Goal: Transaction & Acquisition: Purchase product/service

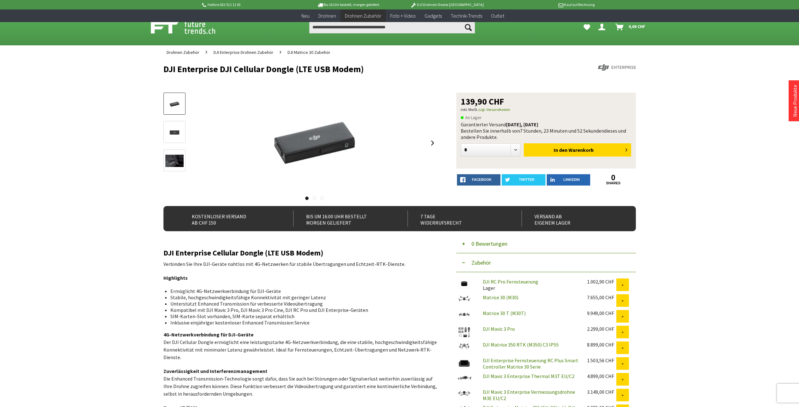
click at [208, 116] on div "Hotline 032 511 11 03 Bis 16 Uhr bestellt, morgen geliefert. DJI Drohnen Dealer…" at bounding box center [399, 361] width 799 height 722
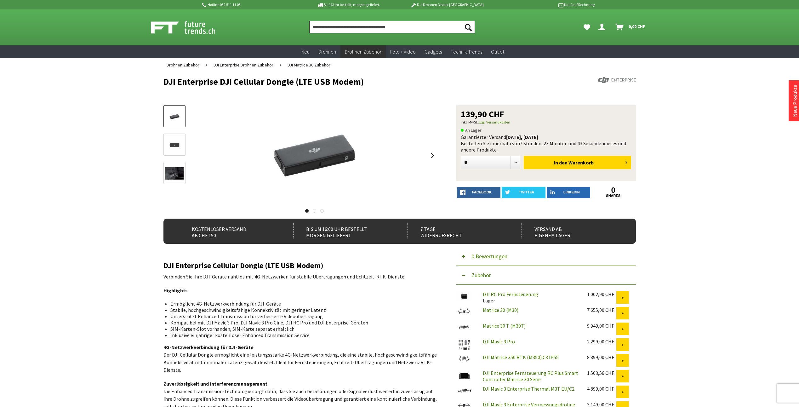
click at [208, 26] on input "Produkt, Marke, Kategorie, EAN, Artikelnummer…" at bounding box center [392, 27] width 166 height 13
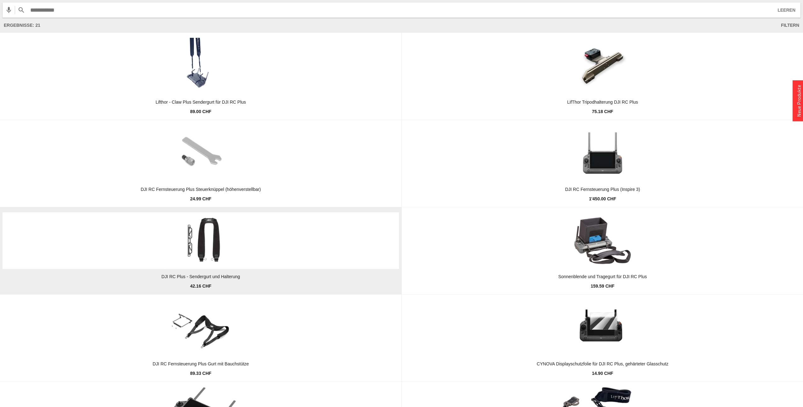
type input "**********"
click at [208, 116] on img at bounding box center [200, 240] width 85 height 57
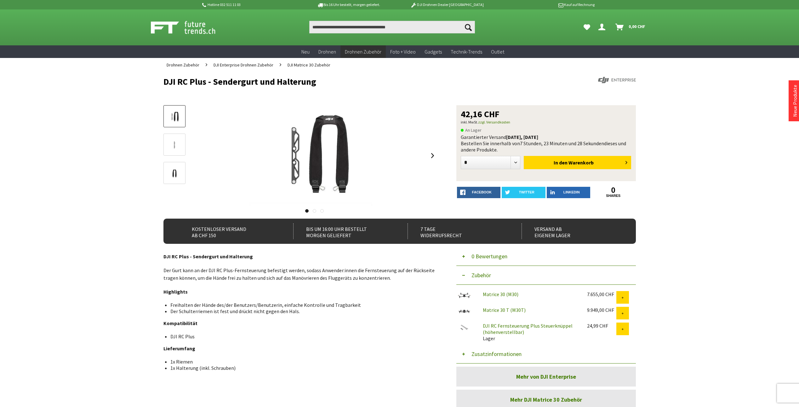
click at [184, 139] on link at bounding box center [174, 144] width 22 height 22
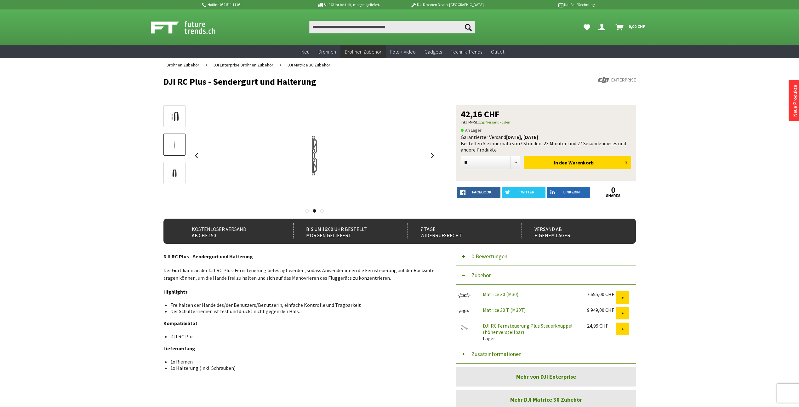
click at [179, 173] on img at bounding box center [174, 173] width 18 height 18
click at [178, 146] on img at bounding box center [174, 145] width 18 height 18
click at [167, 114] on img at bounding box center [174, 117] width 18 height 12
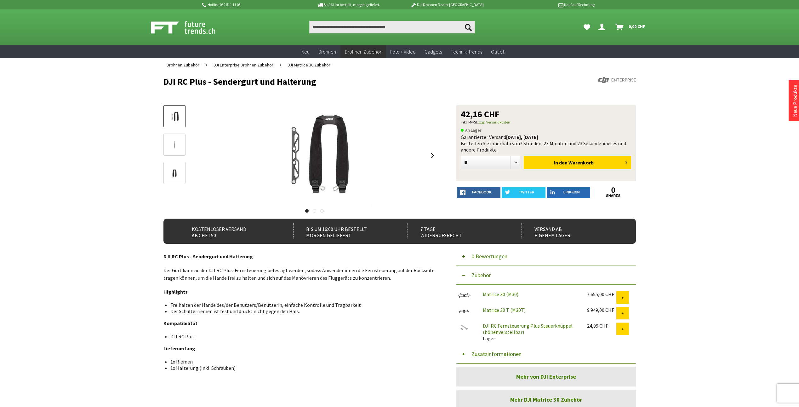
click at [646, 130] on div "Menü schließen Kategorien Neu Drohnen Drohnen Zubehör DJI Enterprise Drohnen Zu…" at bounding box center [400, 250] width 504 height 356
click at [579, 161] on span "Warenkorb" at bounding box center [580, 162] width 25 height 6
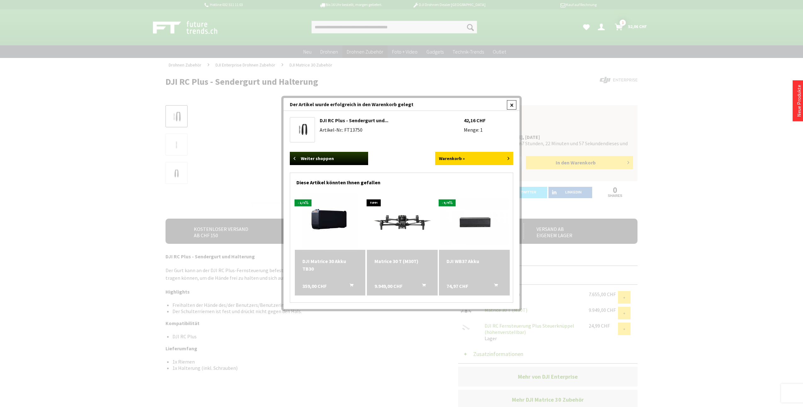
click at [511, 102] on div at bounding box center [511, 104] width 9 height 9
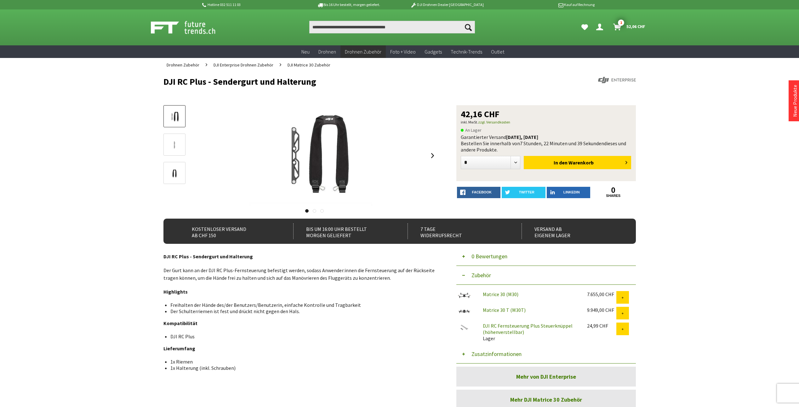
click at [180, 143] on img at bounding box center [174, 145] width 18 height 18
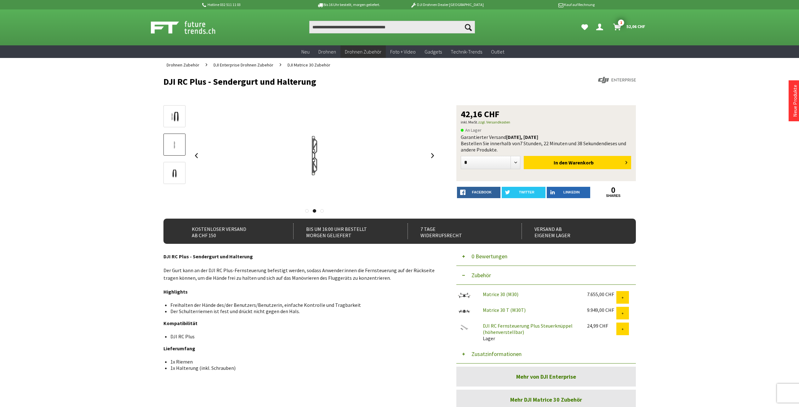
click at [176, 170] on img at bounding box center [174, 173] width 18 height 18
click at [177, 116] on img at bounding box center [174, 117] width 18 height 12
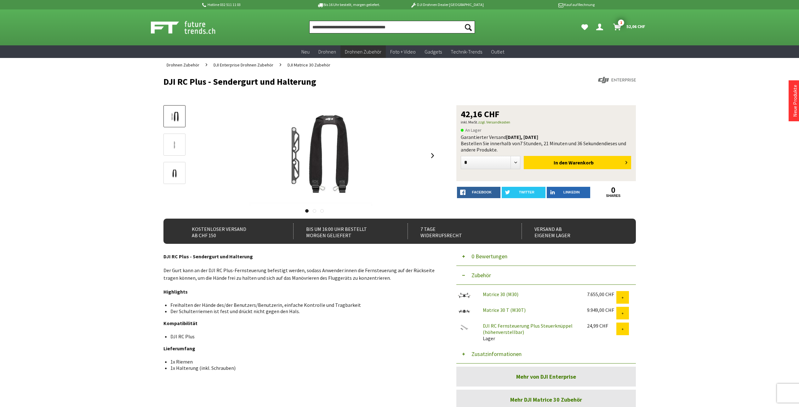
click at [416, 26] on input "Produkt, Marke, Kategorie, EAN, Artikelnummer…" at bounding box center [392, 27] width 166 height 13
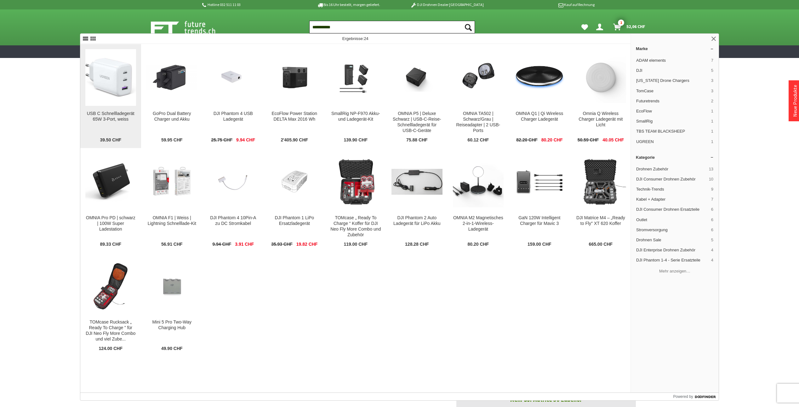
type input "**********"
click at [115, 90] on img at bounding box center [110, 77] width 51 height 39
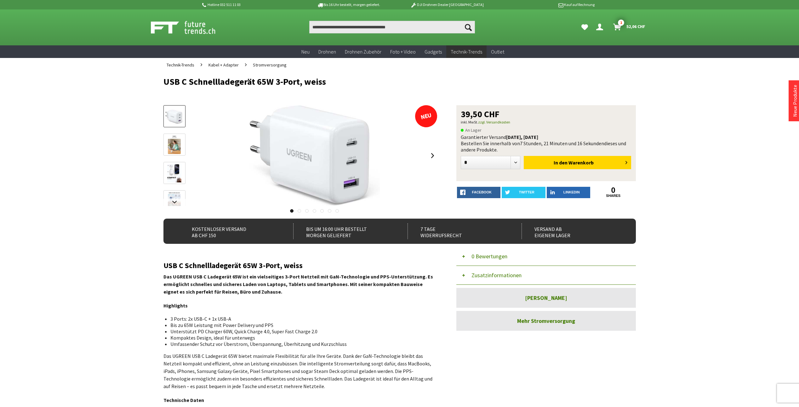
click at [172, 145] on img at bounding box center [174, 145] width 13 height 18
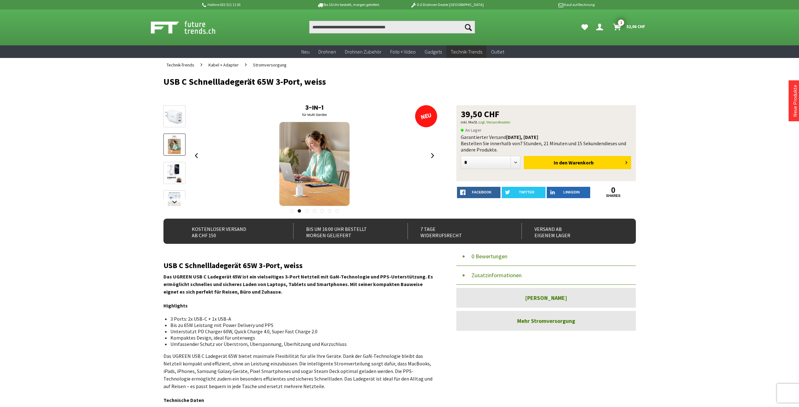
click at [176, 166] on img at bounding box center [174, 173] width 14 height 18
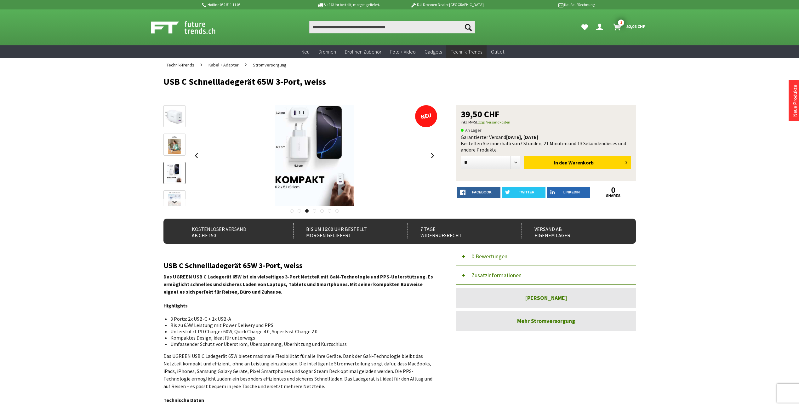
click at [173, 189] on div at bounding box center [174, 204] width 22 height 198
click at [172, 203] on link at bounding box center [174, 202] width 22 height 8
click at [175, 172] on img at bounding box center [174, 179] width 14 height 18
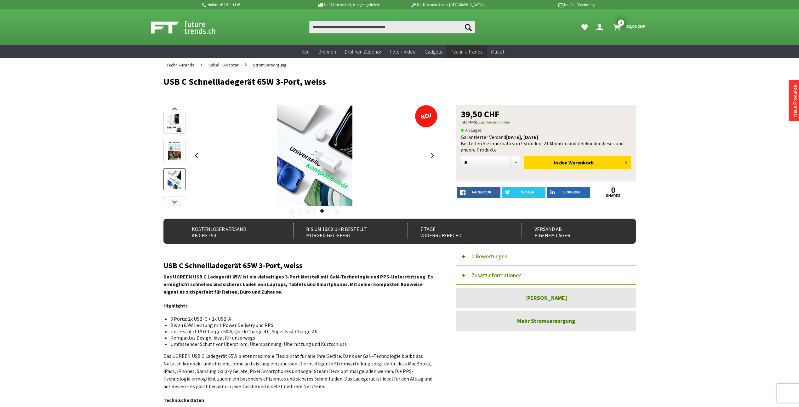
click at [173, 152] on img at bounding box center [174, 151] width 13 height 18
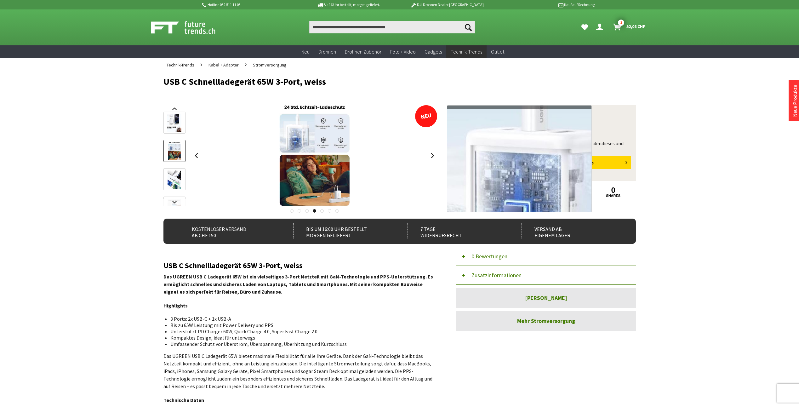
click at [295, 129] on div at bounding box center [295, 130] width 24 height 18
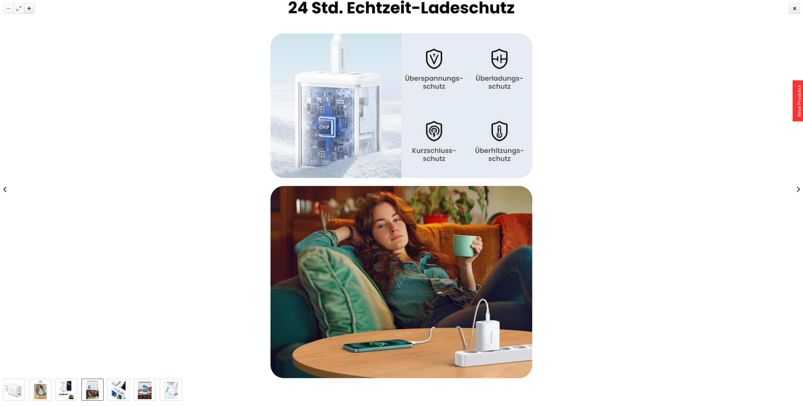
click at [615, 148] on div at bounding box center [401, 189] width 803 height 378
click at [590, 109] on div at bounding box center [401, 189] width 803 height 378
click at [798, 11] on div at bounding box center [795, 8] width 11 height 11
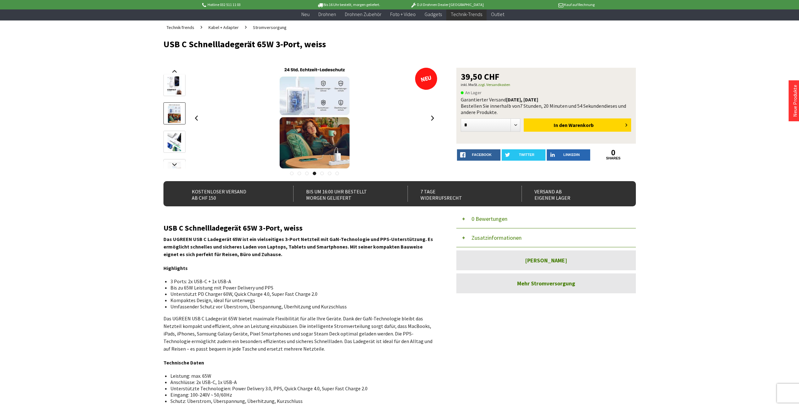
scroll to position [31, 0]
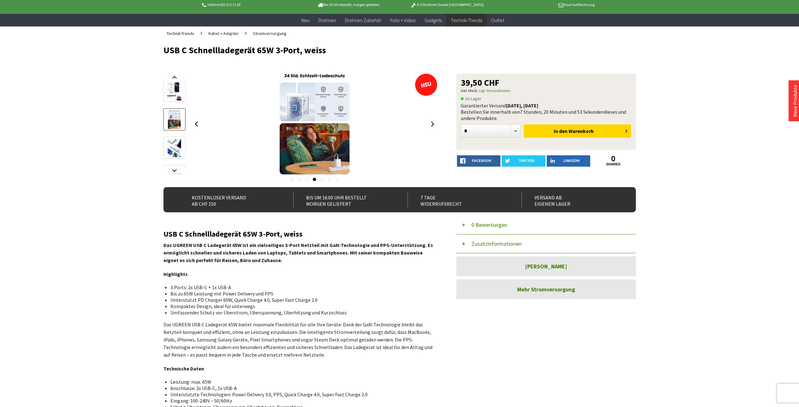
click at [176, 92] on img at bounding box center [174, 91] width 14 height 18
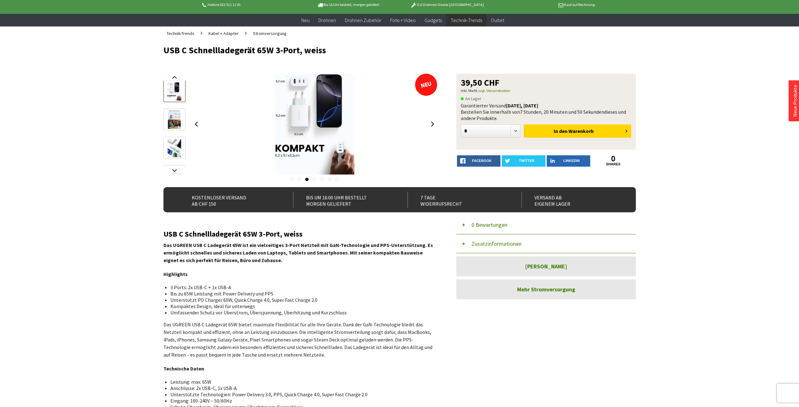
click at [702, 141] on div "Hotline 032 511 11 03 Bis 16 Uhr bestellt, morgen geliefert. DJI Drohnen Dealer…" at bounding box center [399, 345] width 799 height 752
click at [565, 128] on span "In den" at bounding box center [560, 131] width 14 height 6
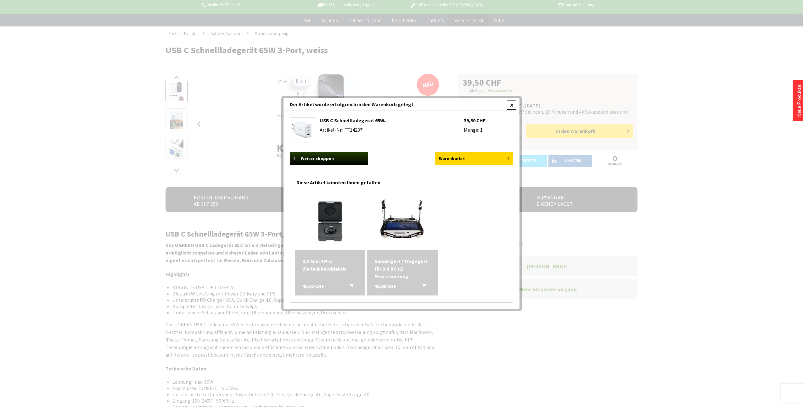
click at [512, 105] on div at bounding box center [511, 104] width 9 height 9
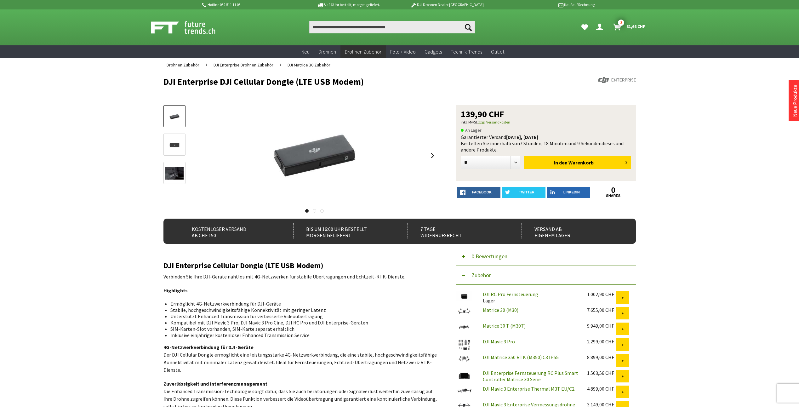
click at [727, 102] on div "Hotline 032 511 11 03 Bis 16 Uhr bestellt, [DATE] geliefert. DJI Drohnen Dealer…" at bounding box center [399, 367] width 799 height 735
click at [383, 28] on input "Produkt, Marke, Kategorie, EAN, Artikelnummer…" at bounding box center [392, 27] width 166 height 13
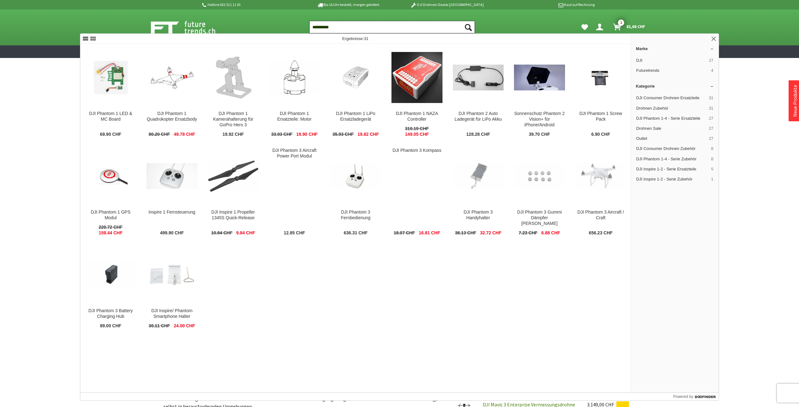
type input "**********"
click at [462, 21] on button "Suchen" at bounding box center [468, 27] width 13 height 13
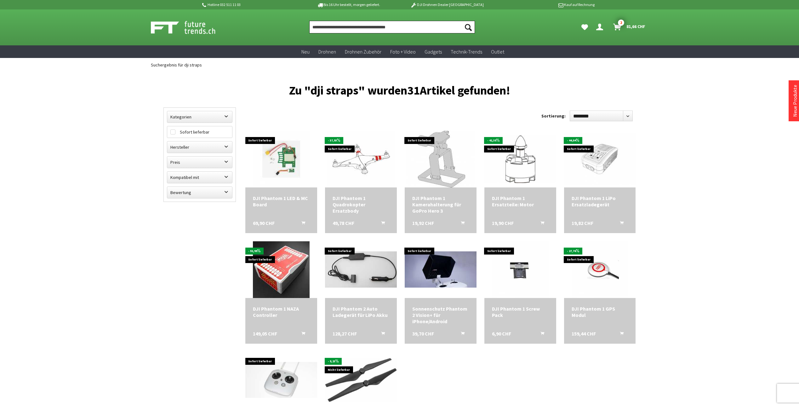
click at [419, 30] on input "Produkt, Marke, Kategorie, EAN, Artikelnummer…" at bounding box center [392, 27] width 166 height 13
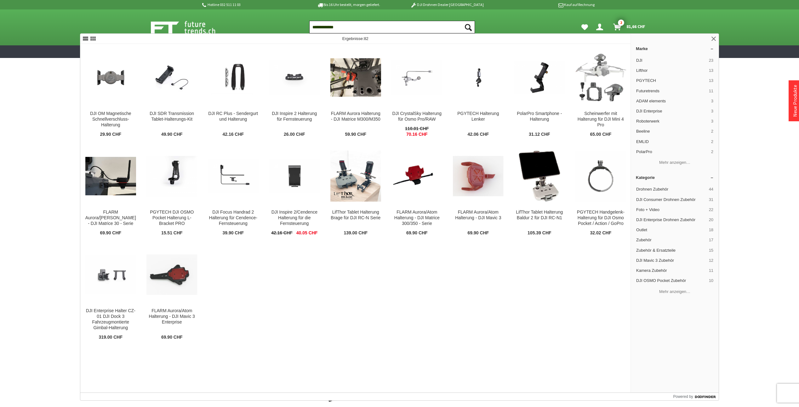
drag, startPoint x: 342, startPoint y: 26, endPoint x: 317, endPoint y: 25, distance: 24.9
click at [317, 25] on input "**********" at bounding box center [392, 27] width 166 height 13
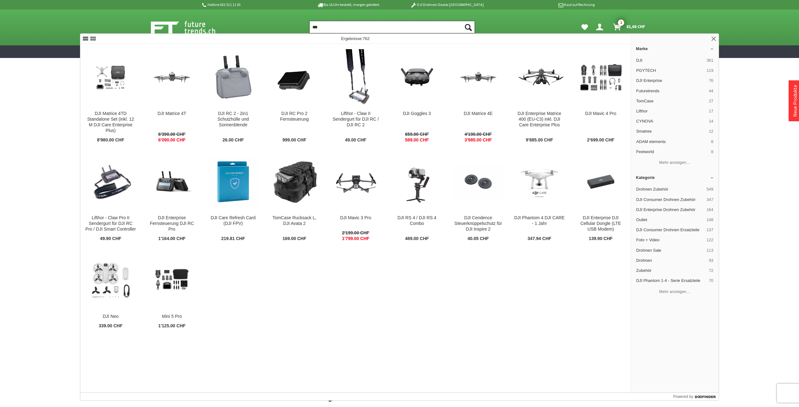
type input "***"
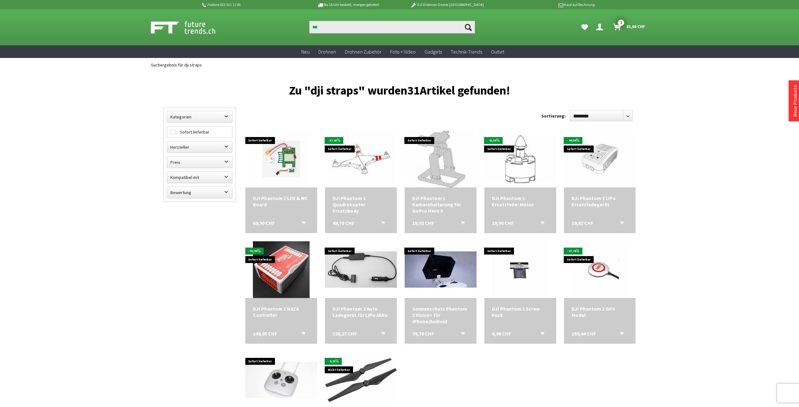
click at [617, 21] on link "Warenkorb 2 81,66 CHF" at bounding box center [629, 27] width 38 height 13
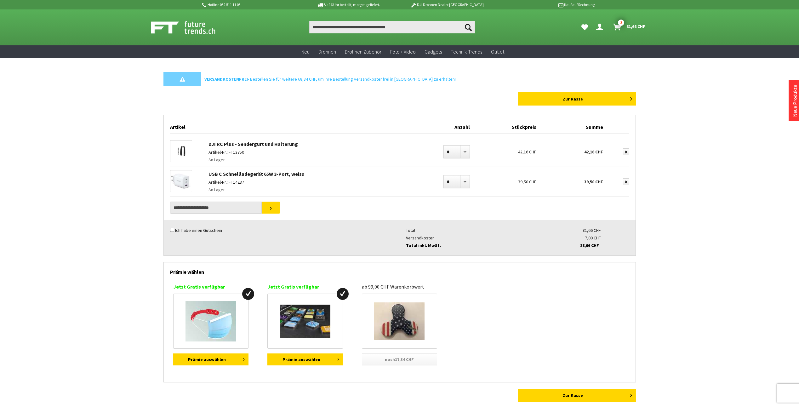
click at [266, 143] on link "DJI RC Plus - Sendergurt und Halterung" at bounding box center [252, 144] width 89 height 6
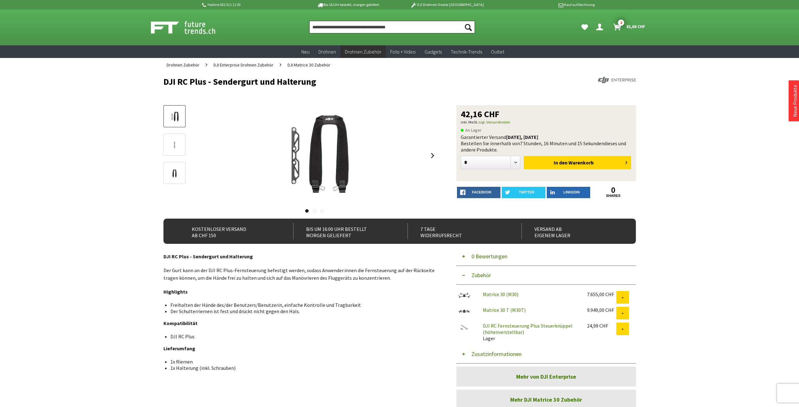
click at [441, 31] on input "Produkt, Marke, Kategorie, EAN, Artikelnummer…" at bounding box center [392, 27] width 166 height 13
type input "*"
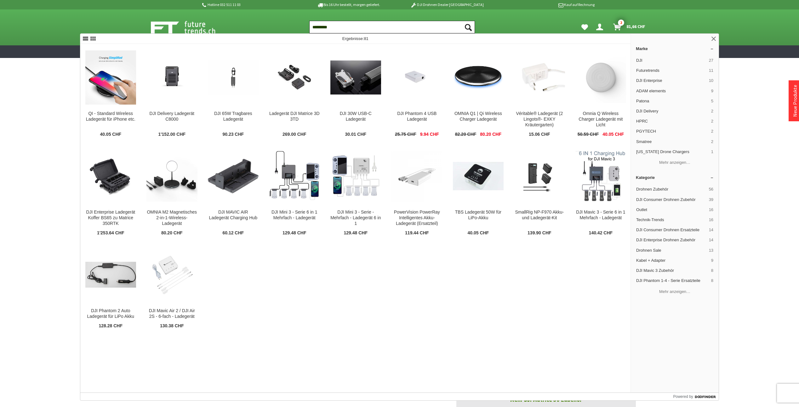
type input "*********"
click at [462, 21] on button "Suchen" at bounding box center [468, 27] width 13 height 13
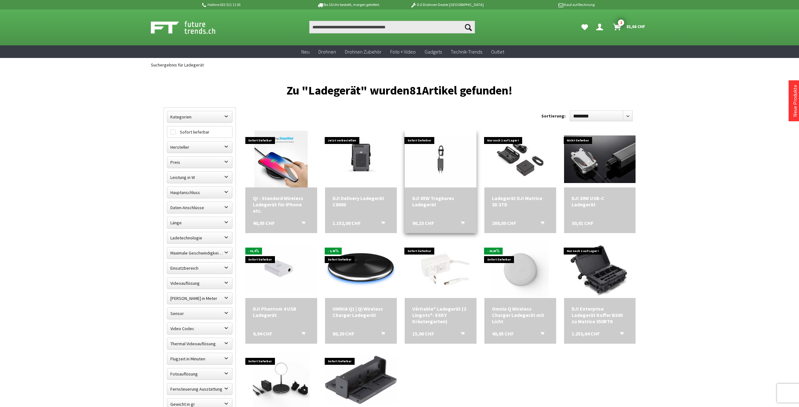
click at [454, 169] on img at bounding box center [441, 159] width 72 height 48
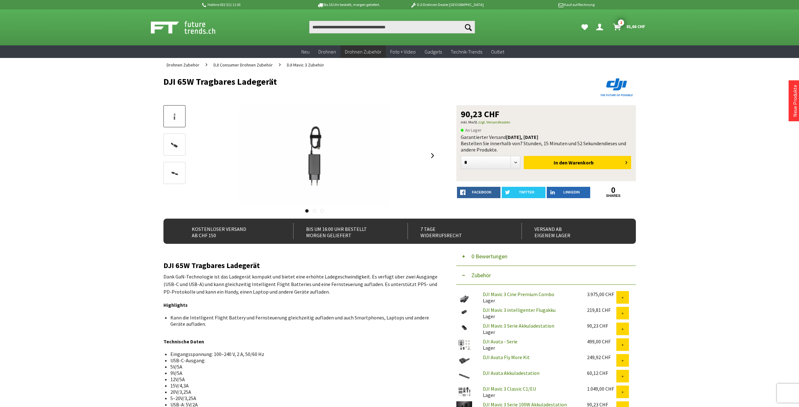
click at [185, 141] on link at bounding box center [174, 144] width 22 height 22
click at [171, 173] on img at bounding box center [174, 173] width 18 height 12
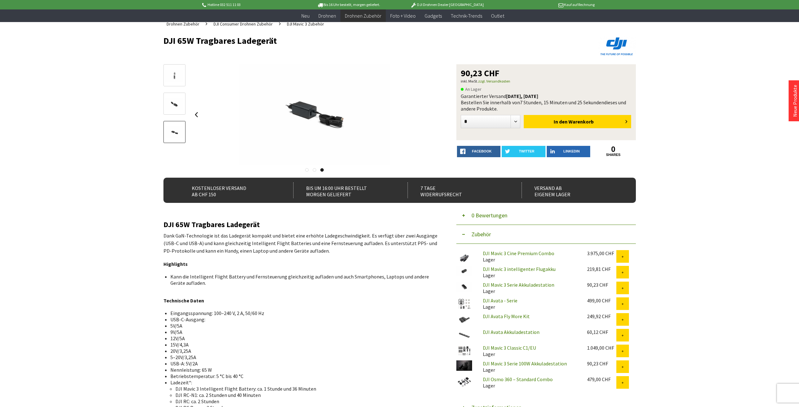
scroll to position [63, 0]
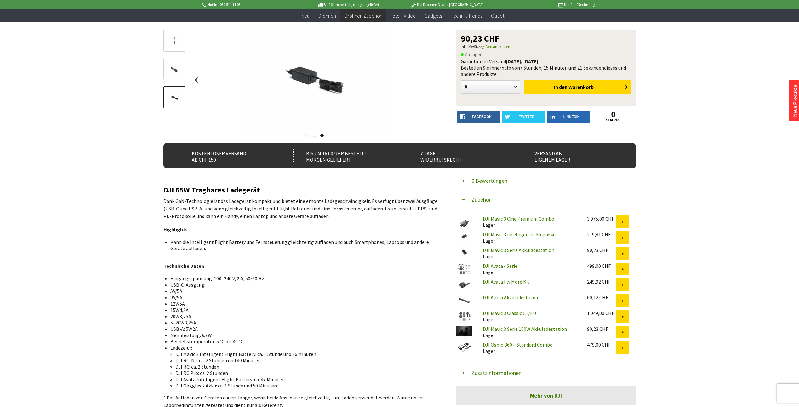
click at [513, 327] on link "DJI Mavic 3 Serie 100W Akkuladestation" at bounding box center [525, 329] width 84 height 6
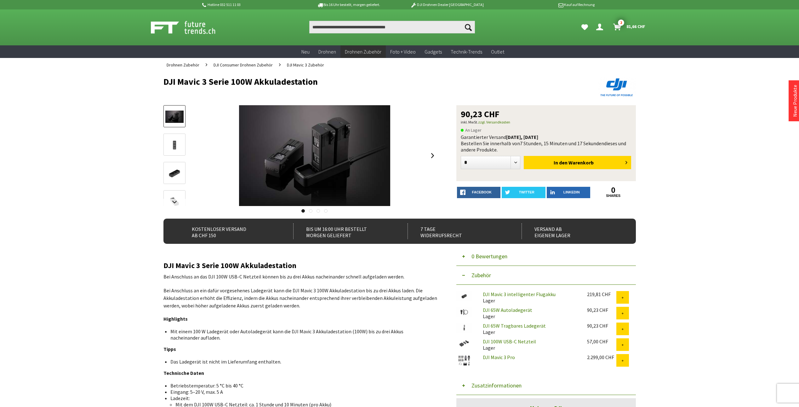
click at [175, 141] on img at bounding box center [174, 145] width 18 height 12
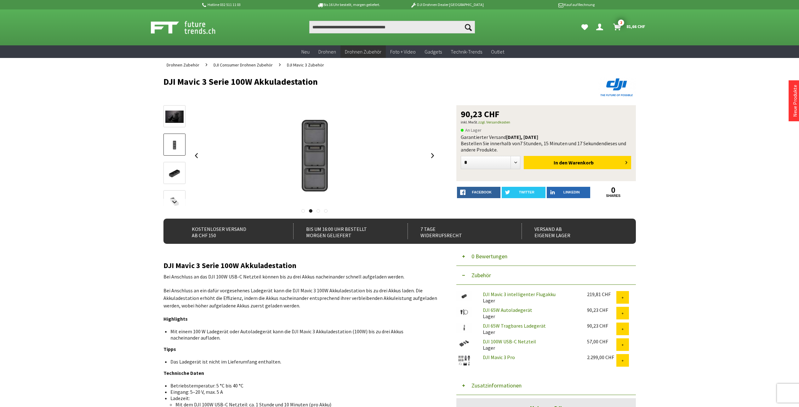
click at [177, 168] on img at bounding box center [174, 173] width 18 height 12
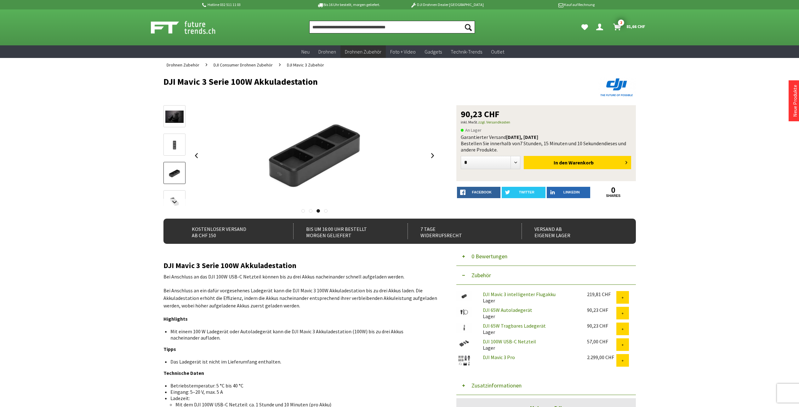
click at [361, 28] on input "Produkt, Marke, Kategorie, EAN, Artikelnummer…" at bounding box center [392, 27] width 166 height 13
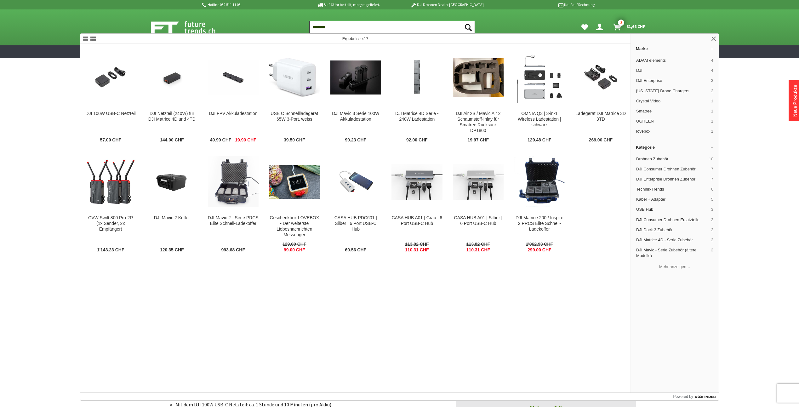
type input "********"
click at [462, 21] on button "Suchen" at bounding box center [468, 27] width 13 height 13
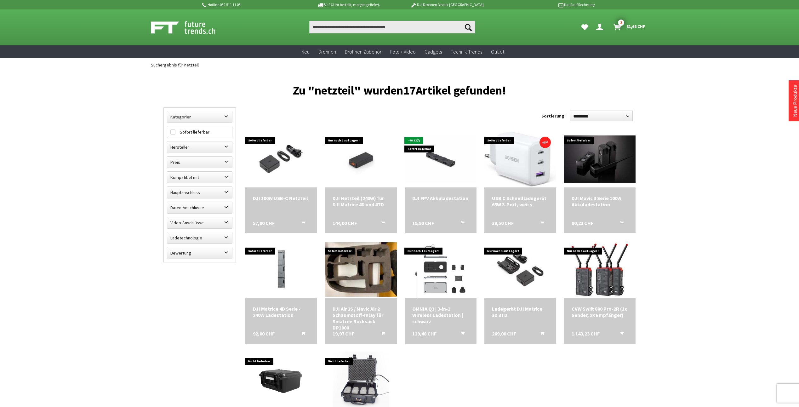
click at [679, 172] on div "Hotline 032 511 11 03 Bis 16 Uhr bestellt, [DATE] geliefert. DJI Drohnen Dealer…" at bounding box center [399, 339] width 799 height 679
click at [535, 164] on img at bounding box center [520, 159] width 72 height 55
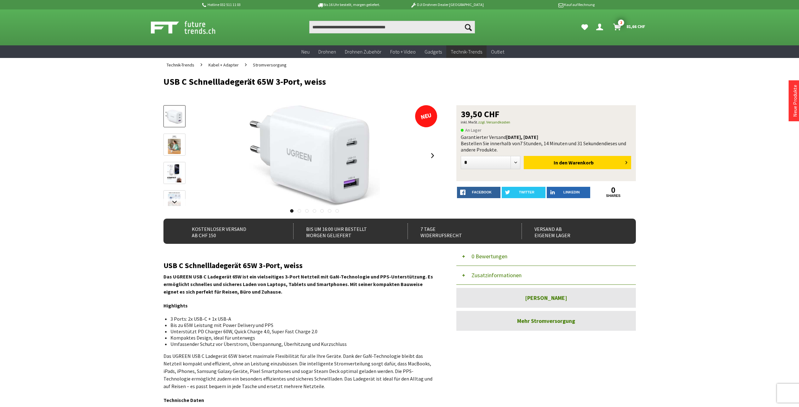
click at [167, 143] on link at bounding box center [174, 144] width 22 height 22
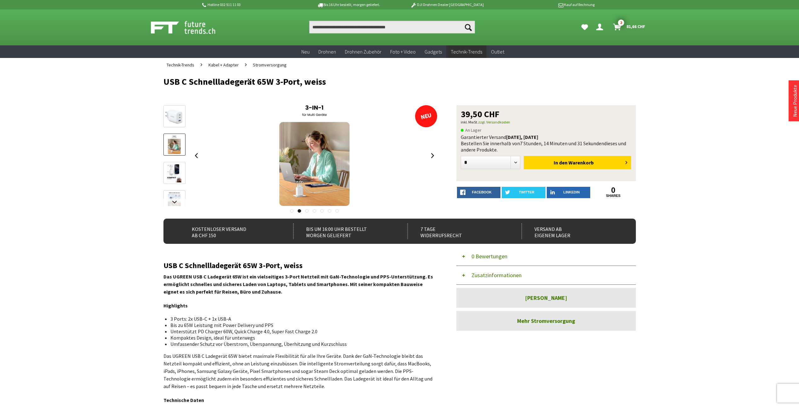
click at [171, 164] on img at bounding box center [174, 173] width 14 height 18
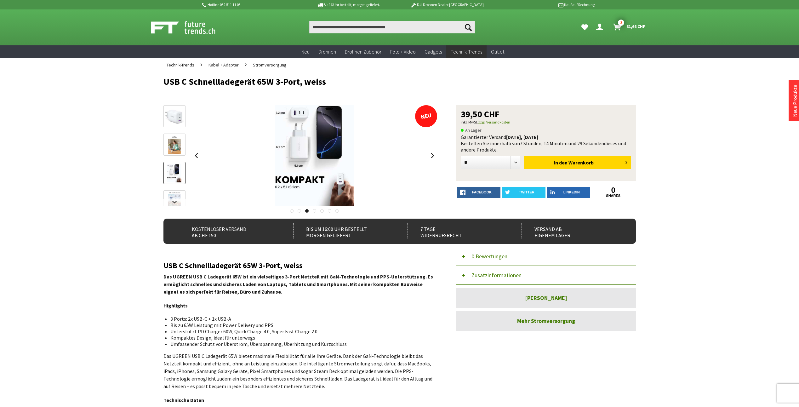
click at [179, 112] on img at bounding box center [174, 117] width 18 height 14
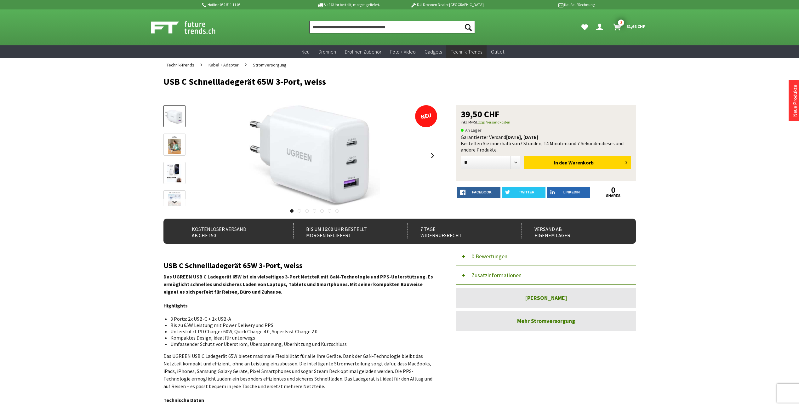
click at [389, 28] on input "Produkt, Marke, Kategorie, EAN, Artikelnummer…" at bounding box center [392, 27] width 166 height 13
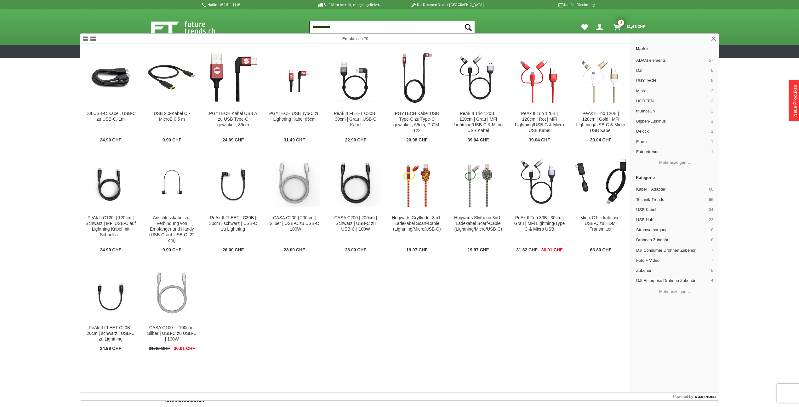
type input "**********"
click at [462, 21] on button "Suchen" at bounding box center [468, 27] width 13 height 13
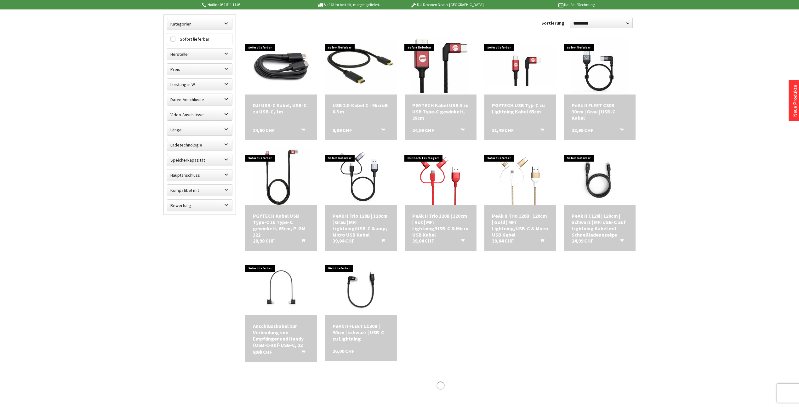
scroll to position [94, 0]
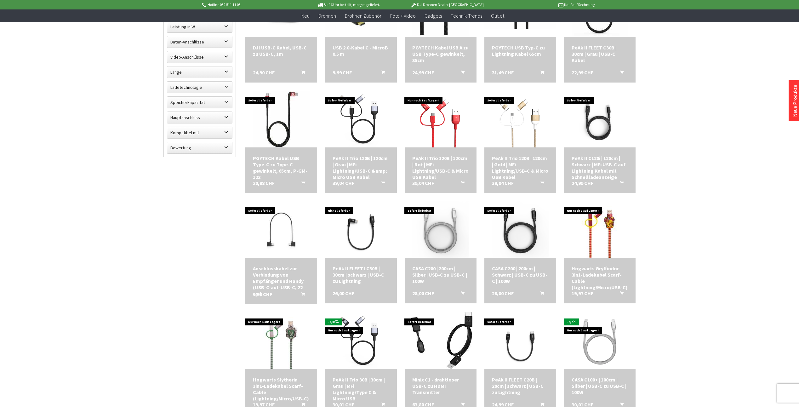
scroll to position [252, 0]
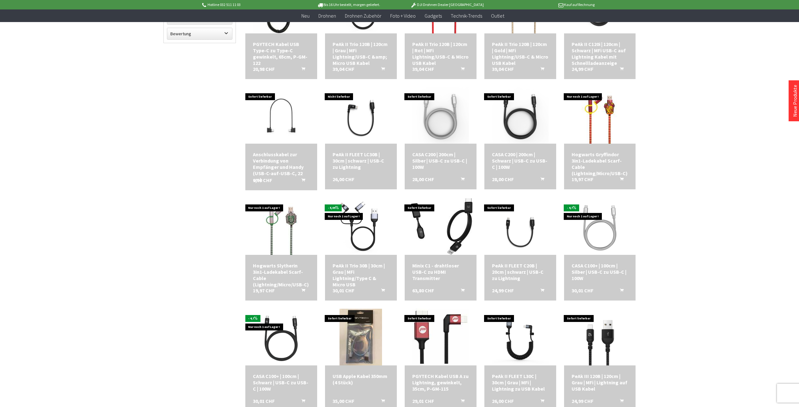
scroll to position [346, 0]
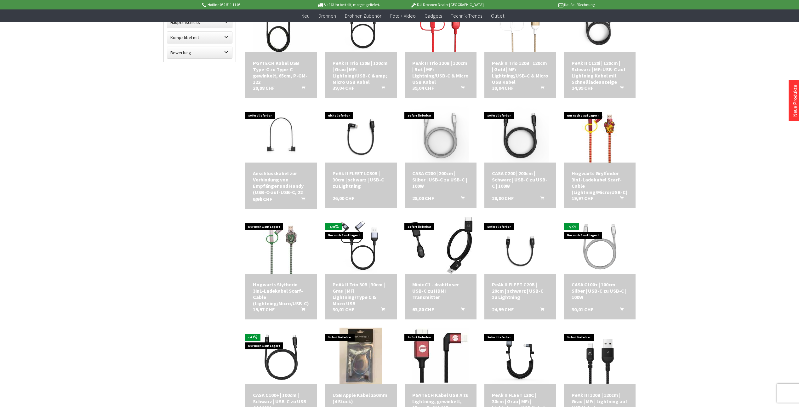
scroll to position [63, 0]
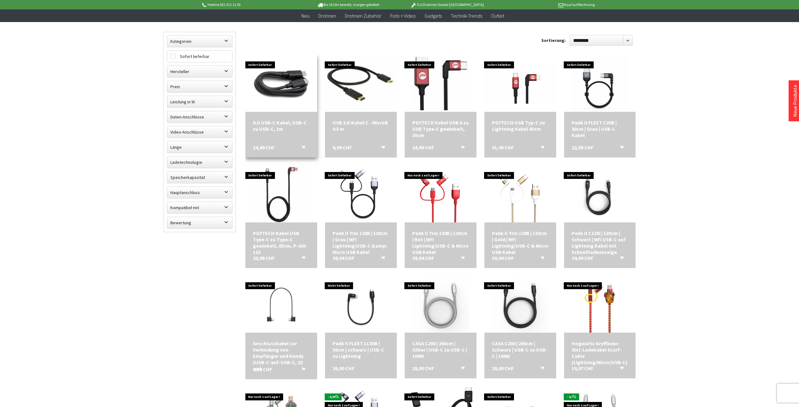
click at [276, 91] on img at bounding box center [281, 83] width 72 height 40
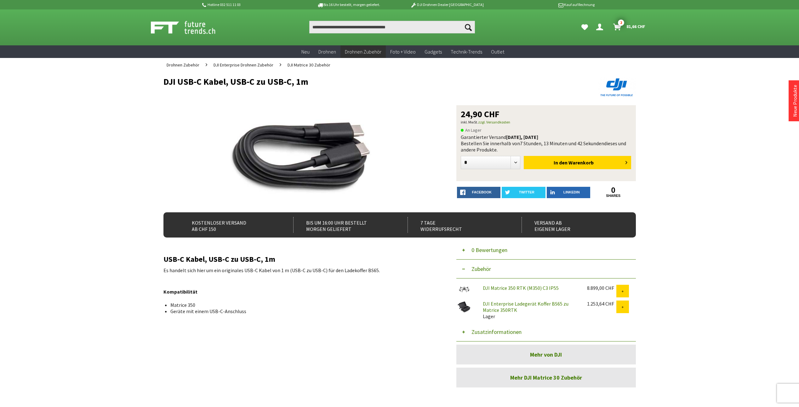
click at [679, 109] on div "Hotline 032 511 11 03 Bis 16 Uhr bestellt, [DATE] geliefert. DJI Drohnen Dealer…" at bounding box center [399, 304] width 799 height 608
click at [506, 304] on link "DJI Enterprise Ladegerät Koffer BS65 zu Matrice 350RTK" at bounding box center [526, 306] width 86 height 13
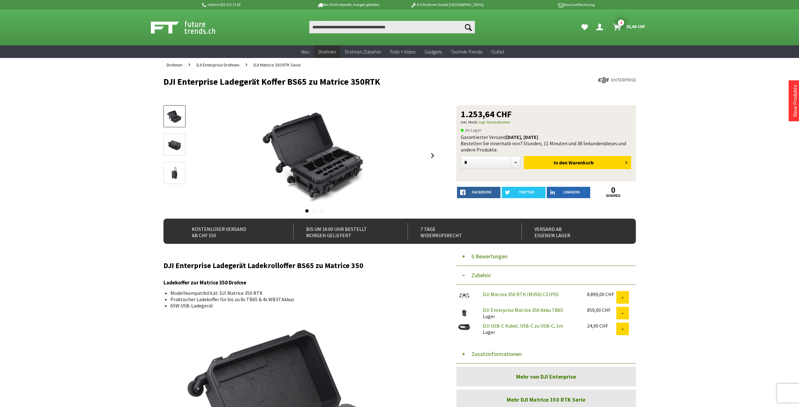
click at [630, 31] on span "81,66 CHF" at bounding box center [635, 26] width 19 height 10
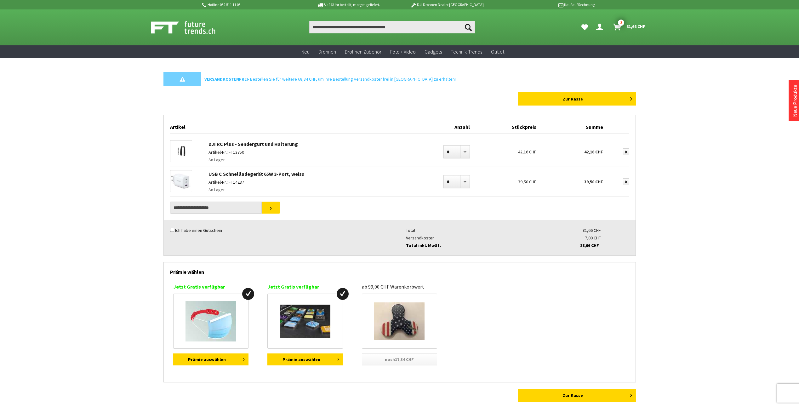
click at [283, 144] on link "DJI RC Plus - Sendergurt und Halterung" at bounding box center [252, 144] width 89 height 6
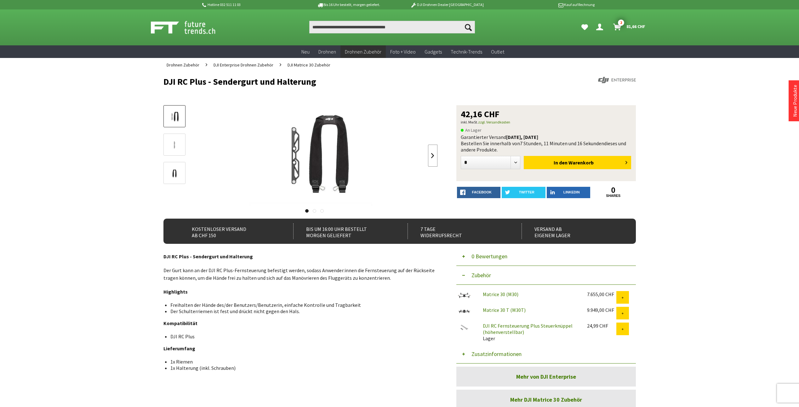
click at [434, 156] on link at bounding box center [432, 156] width 9 height 22
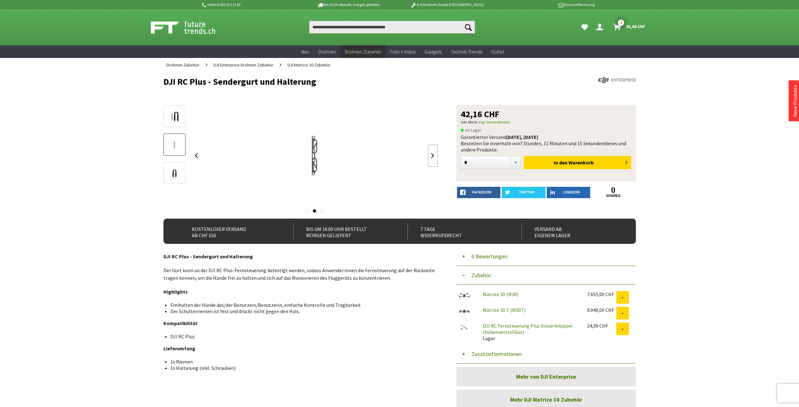
click at [434, 156] on link at bounding box center [432, 156] width 9 height 22
click at [434, 156] on div at bounding box center [315, 155] width 246 height 101
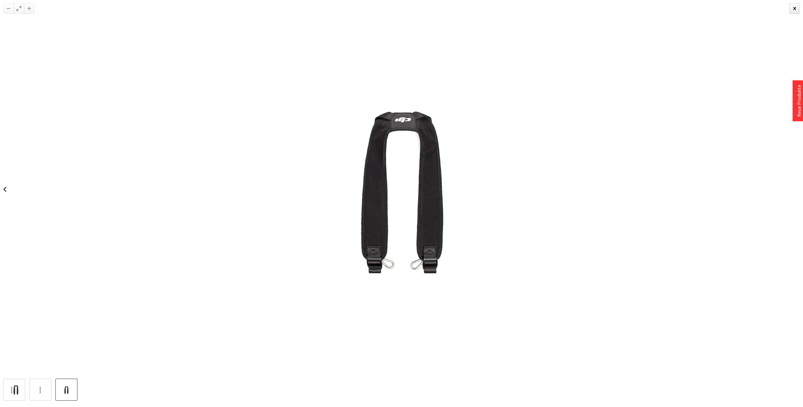
click at [554, 139] on img at bounding box center [402, 189] width 378 height 378
click at [726, 111] on div at bounding box center [401, 189] width 803 height 378
click at [792, 9] on div at bounding box center [795, 8] width 11 height 11
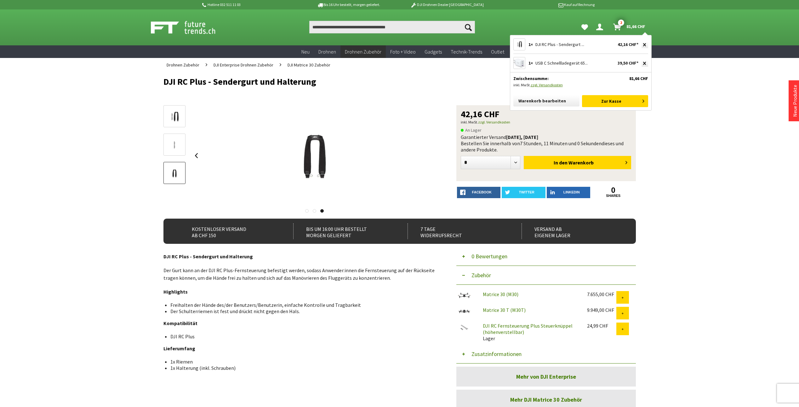
click at [547, 85] on link "zzgl. Versandkosten" at bounding box center [547, 84] width 32 height 5
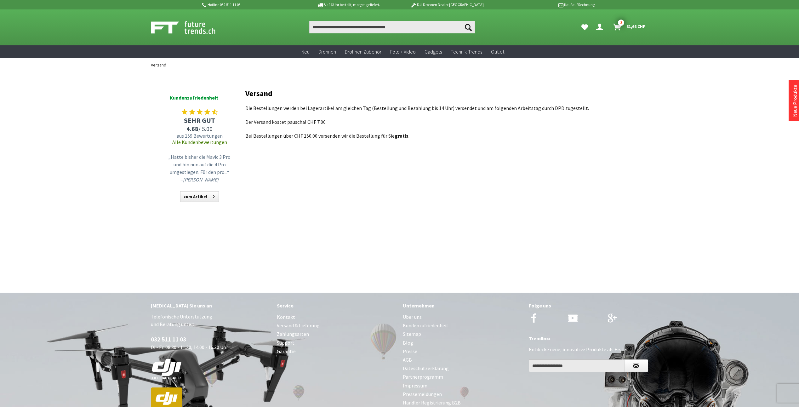
click at [671, 119] on div "Hotline 032 511 11 03 Bis 16 Uhr bestellt, [DATE] geliefert. DJI Drohnen Dealer…" at bounding box center [399, 240] width 799 height 480
